Goal: Find contact information: Find contact information

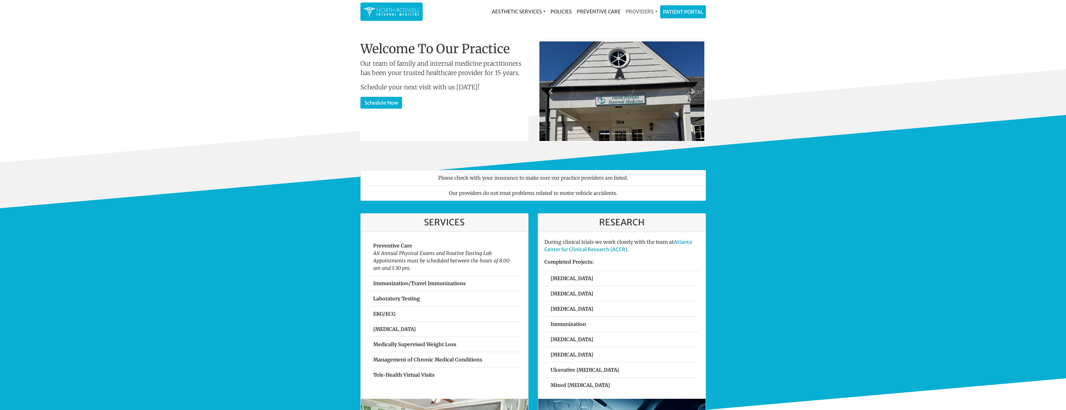
click at [641, 10] on link "Providers" at bounding box center [641, 11] width 37 height 12
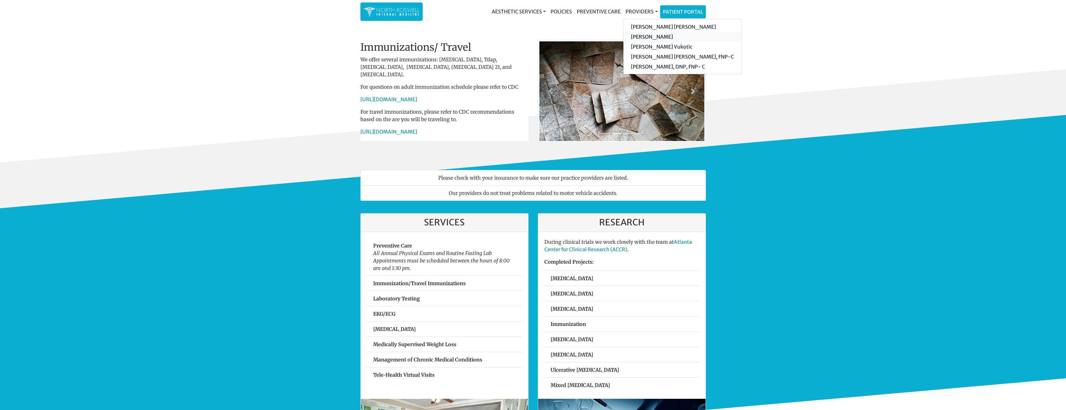
click at [644, 36] on link "[PERSON_NAME]" at bounding box center [682, 37] width 118 height 10
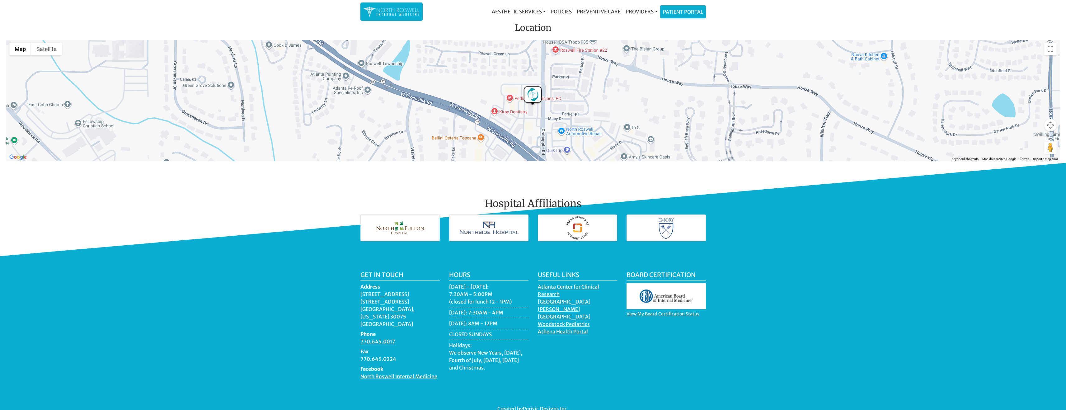
scroll to position [756, 0]
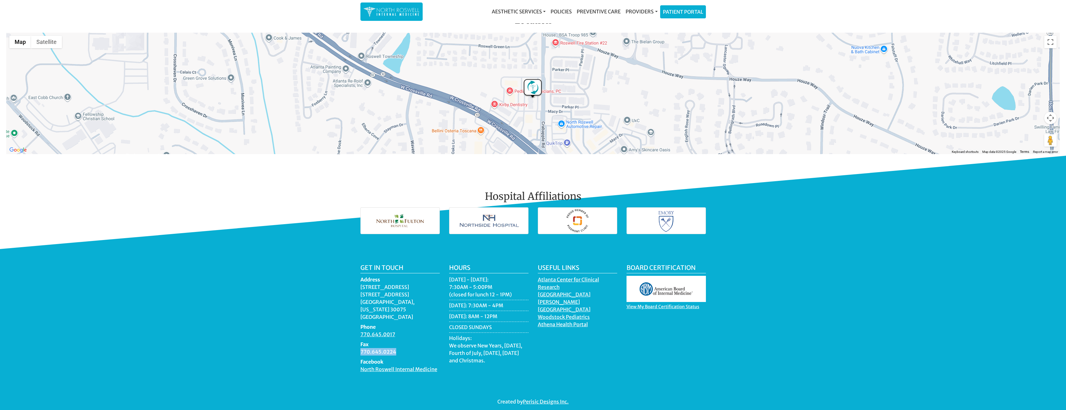
drag, startPoint x: 360, startPoint y: 339, endPoint x: 399, endPoint y: 341, distance: 38.4
click at [402, 348] on dd "770.645.0224" at bounding box center [399, 351] width 79 height 7
copy dd "770.645.0224"
